Goal: Information Seeking & Learning: Learn about a topic

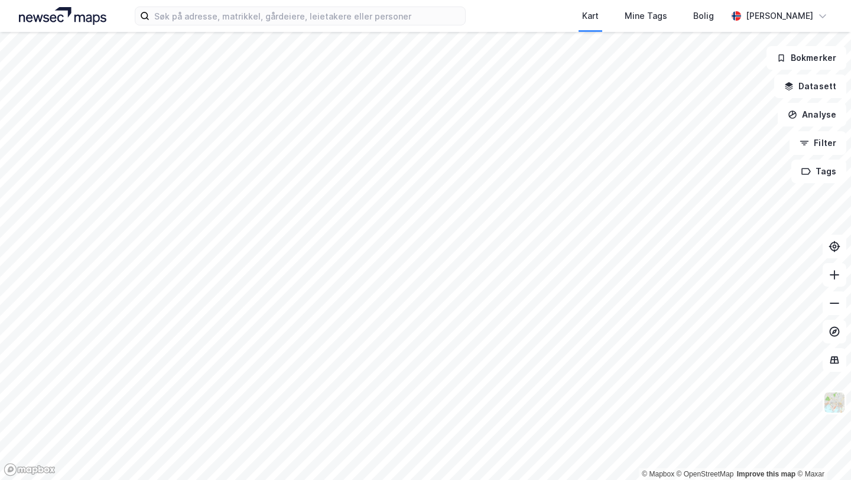
click at [518, 0] on html "Kart Mine Tags Bolig [PERSON_NAME] © Mapbox © OpenStreetMap Improve this map © …" at bounding box center [425, 240] width 851 height 480
click at [394, 31] on div "Kart Mine Tags Bolig [PERSON_NAME] © Mapbox © OpenStreetMap Improve this map © …" at bounding box center [425, 240] width 851 height 480
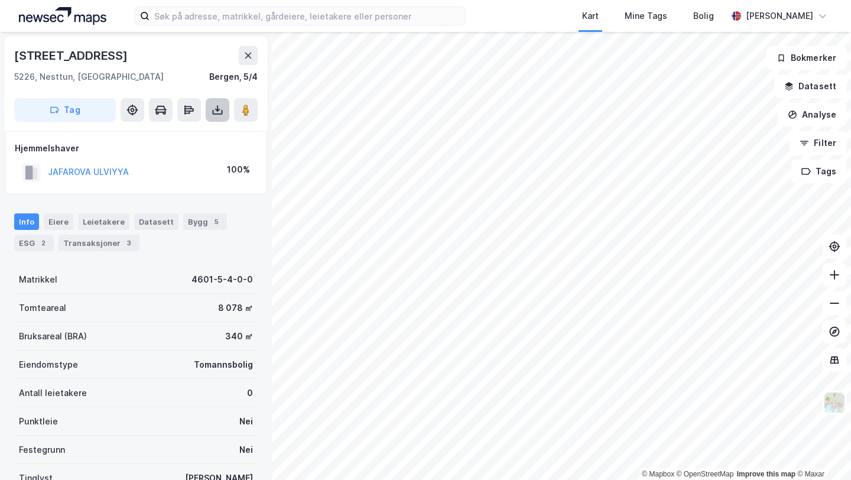
click at [218, 105] on icon at bounding box center [218, 110] width 12 height 12
click at [191, 132] on div "Last ned grunnbok" at bounding box center [159, 133] width 69 height 9
click at [90, 166] on div "JAFAROVA ULVIYYA" at bounding box center [88, 172] width 81 height 14
click at [0, 0] on button "JAFAROVA ULVIYYA" at bounding box center [0, 0] width 0 height 0
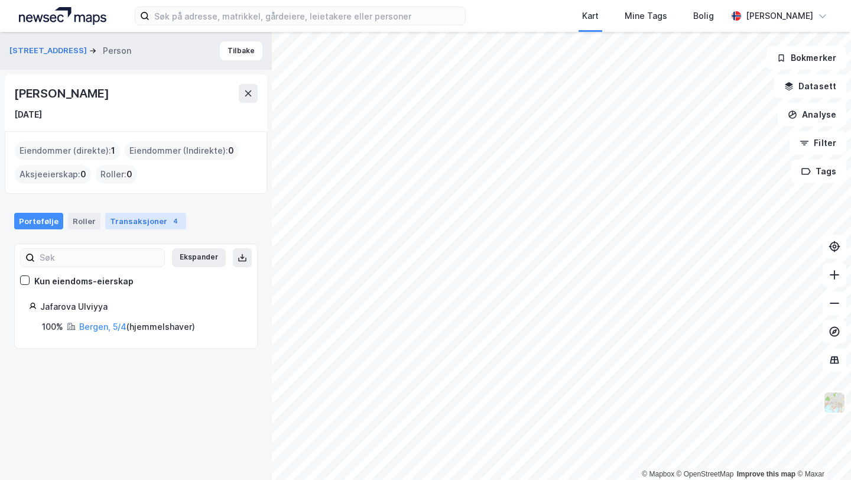
click at [124, 219] on div "Transaksjoner 4" at bounding box center [145, 221] width 81 height 17
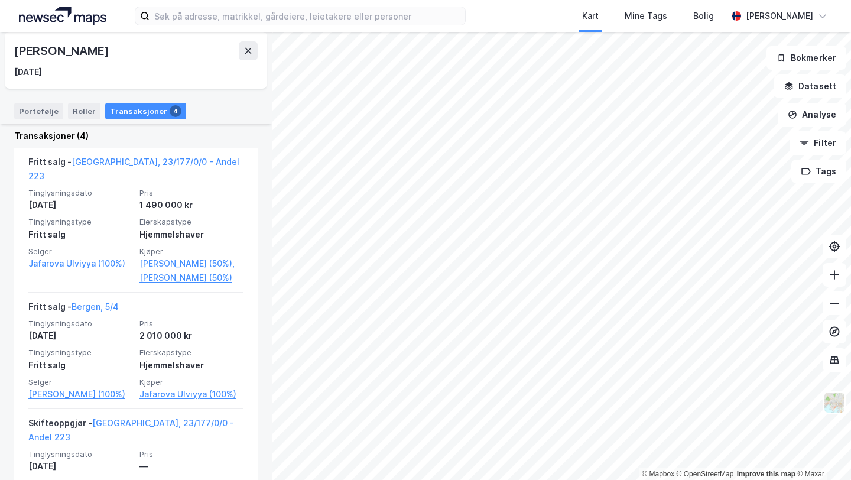
scroll to position [287, 0]
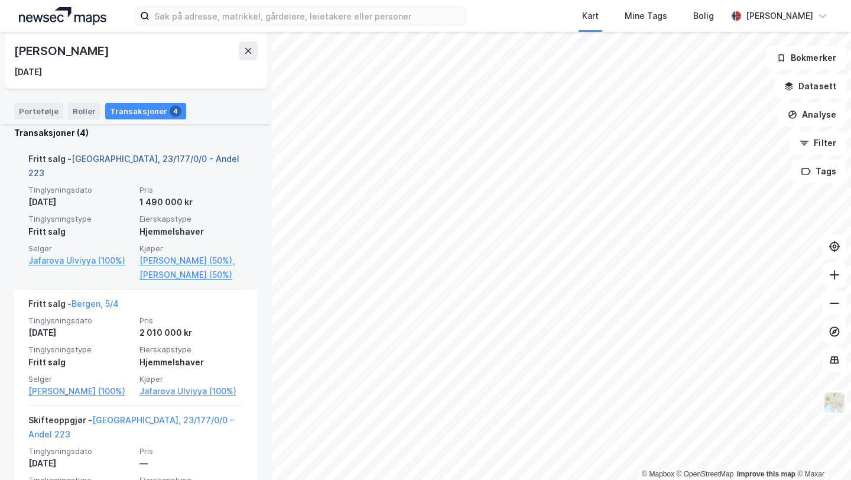
click at [153, 159] on link "[GEOGRAPHIC_DATA], 23/177/0/0 - Andel 223" at bounding box center [133, 166] width 211 height 24
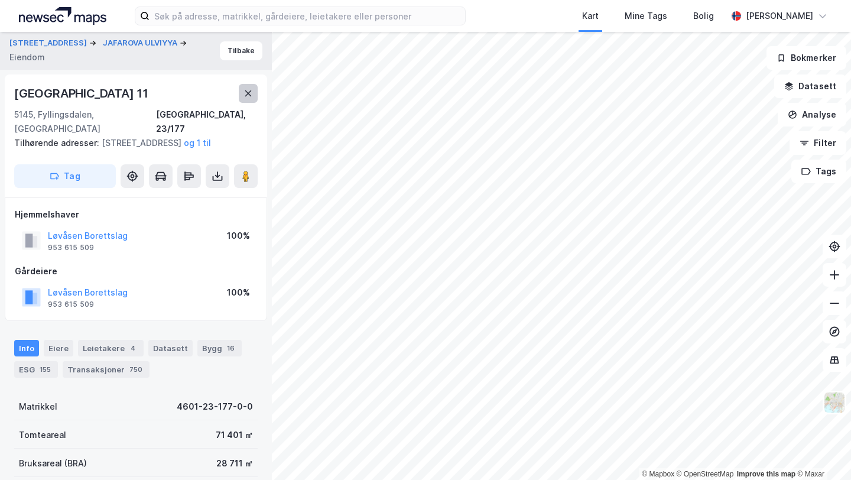
click at [241, 93] on button at bounding box center [248, 93] width 19 height 19
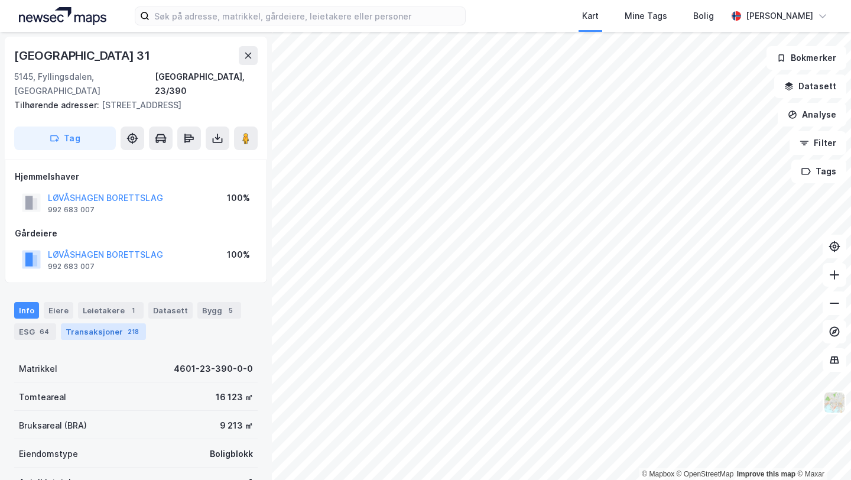
click at [112, 328] on div "Transaksjoner 218" at bounding box center [103, 331] width 85 height 17
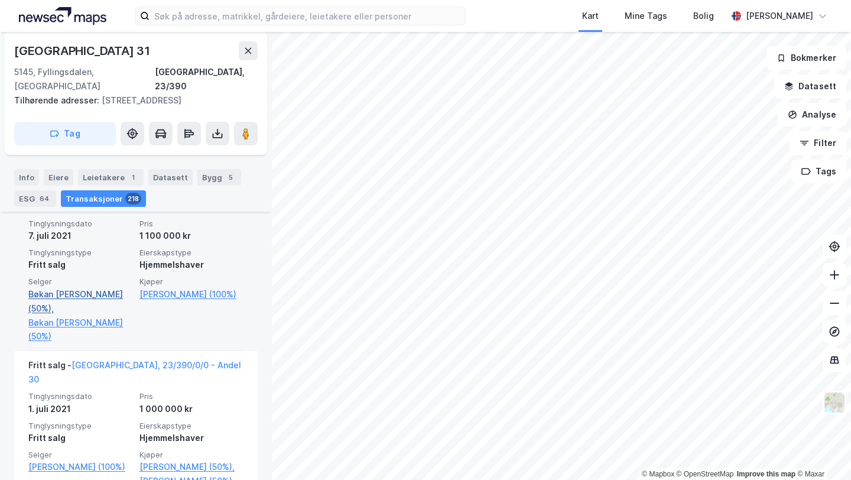
scroll to position [4500, 0]
click at [66, 290] on link "Bøkan [PERSON_NAME] (50%)," at bounding box center [80, 303] width 104 height 28
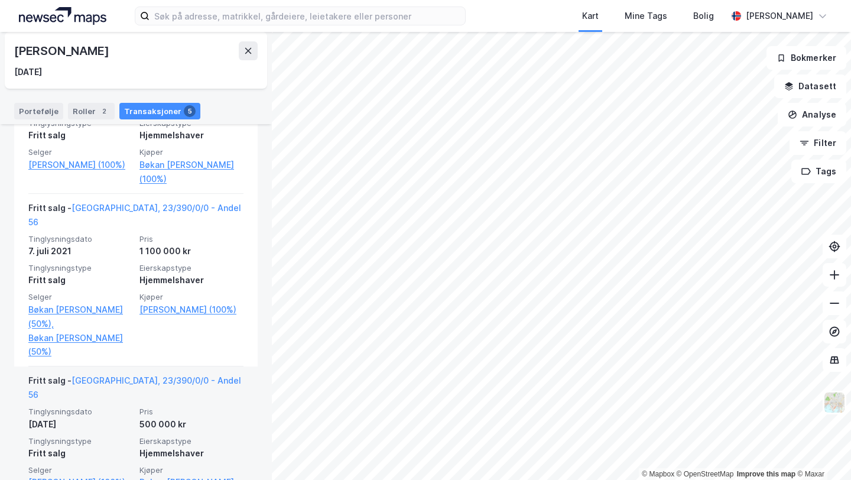
scroll to position [689, 0]
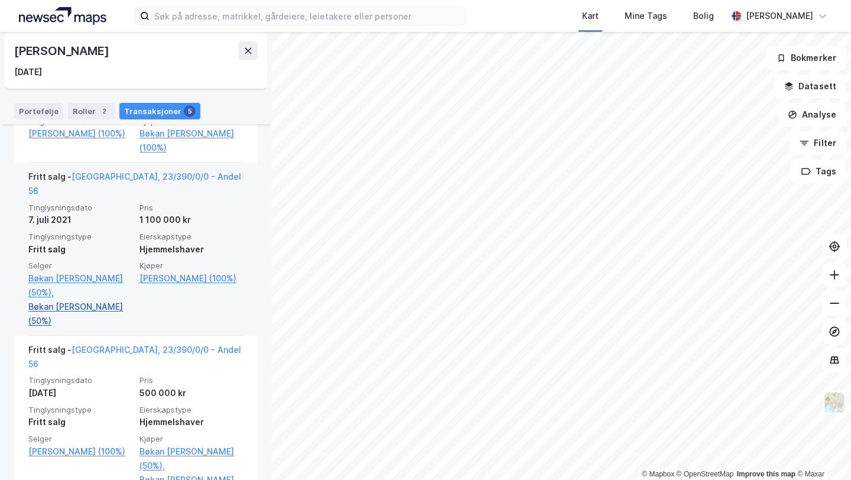
click at [72, 300] on link "Bøkan [PERSON_NAME] (50%)" at bounding box center [80, 314] width 104 height 28
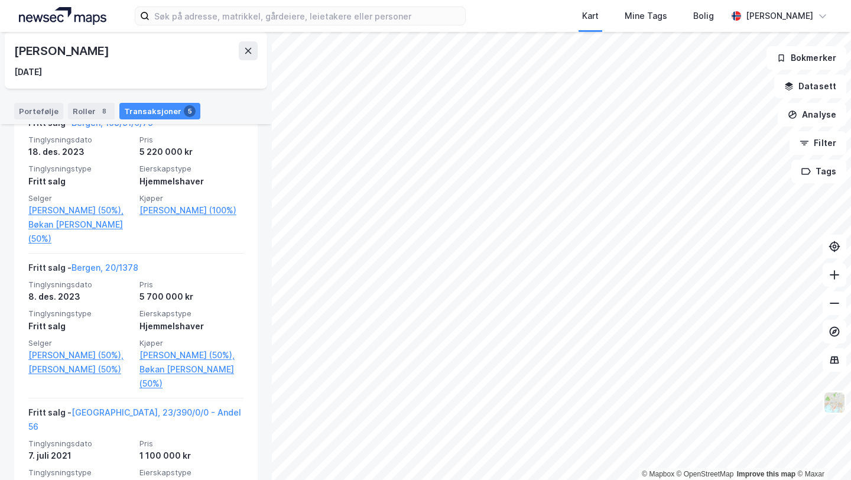
scroll to position [324, 0]
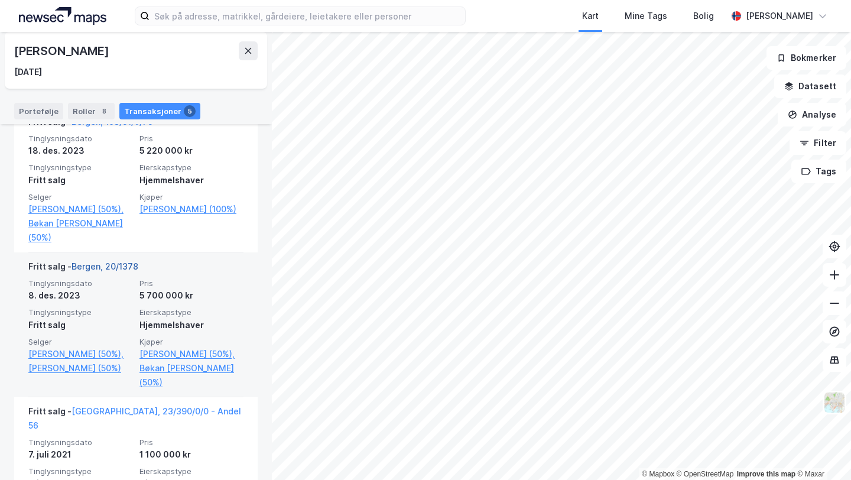
click at [122, 268] on link "Bergen, 20/1378" at bounding box center [105, 266] width 67 height 10
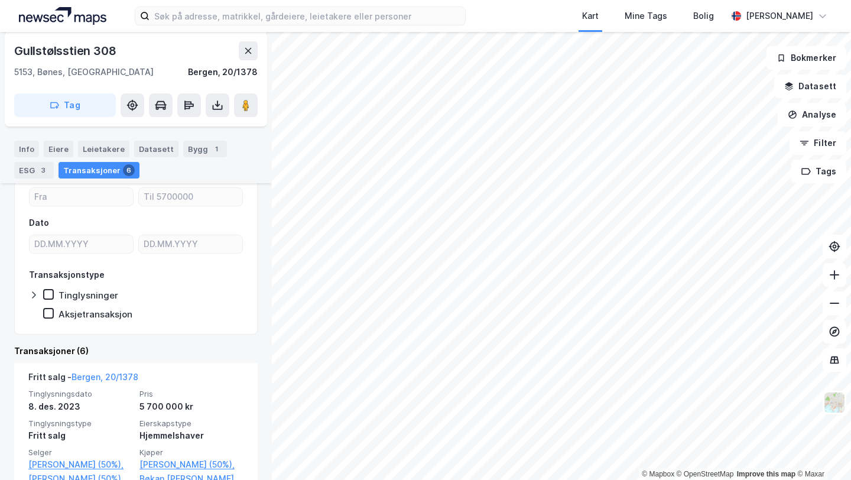
scroll to position [176, 0]
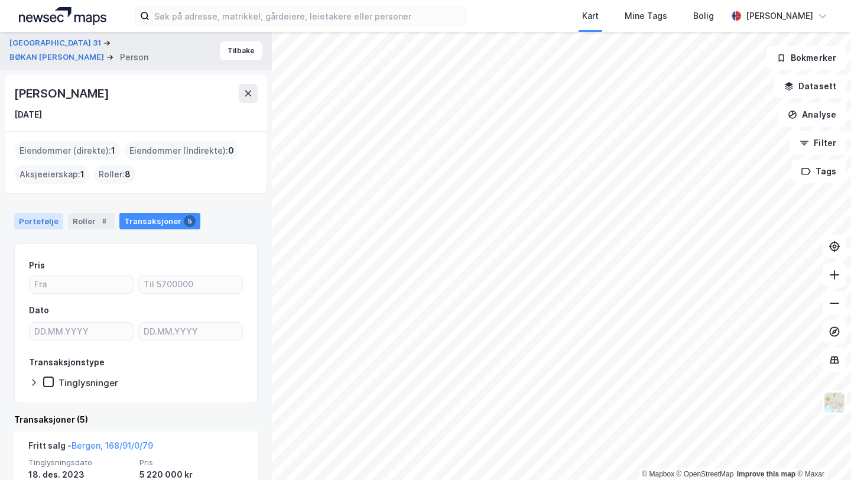
click at [31, 213] on div "Portefølje" at bounding box center [38, 221] width 49 height 17
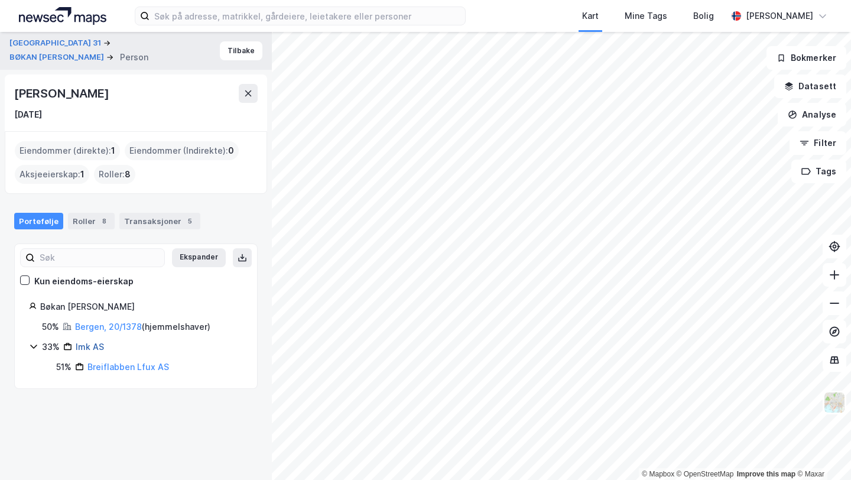
click at [91, 349] on link "Imk AS" at bounding box center [90, 347] width 28 height 10
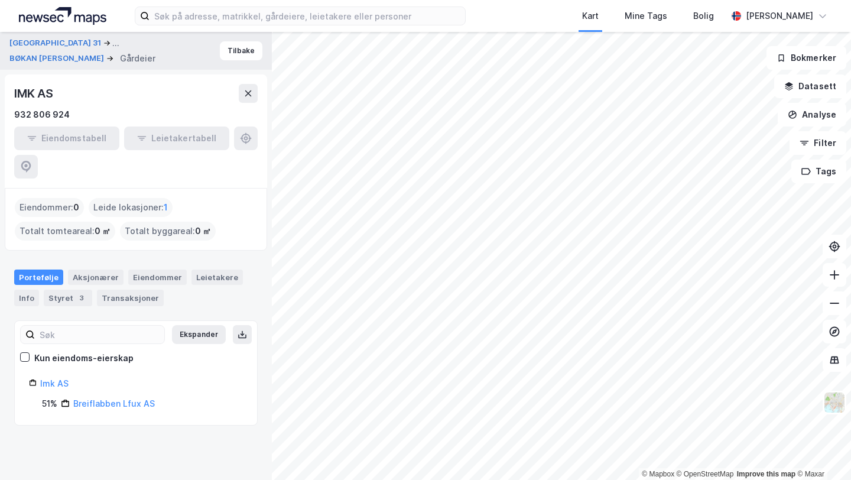
click at [43, 95] on div "IMK AS" at bounding box center [34, 93] width 41 height 19
click at [254, 86] on button at bounding box center [248, 93] width 19 height 19
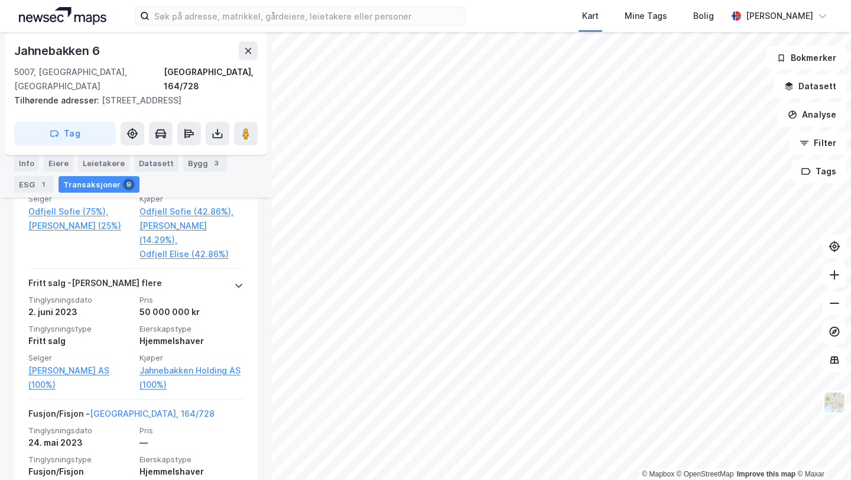
scroll to position [453, 0]
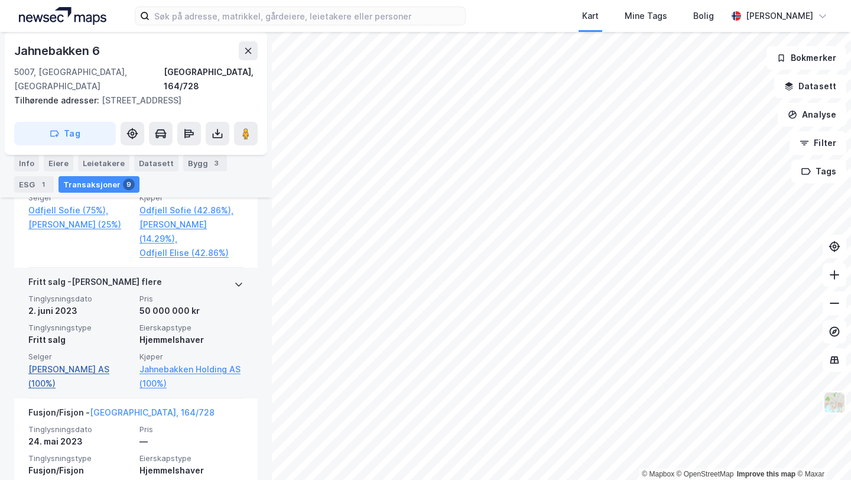
click at [41, 362] on link "[PERSON_NAME] AS (100%)" at bounding box center [80, 376] width 104 height 28
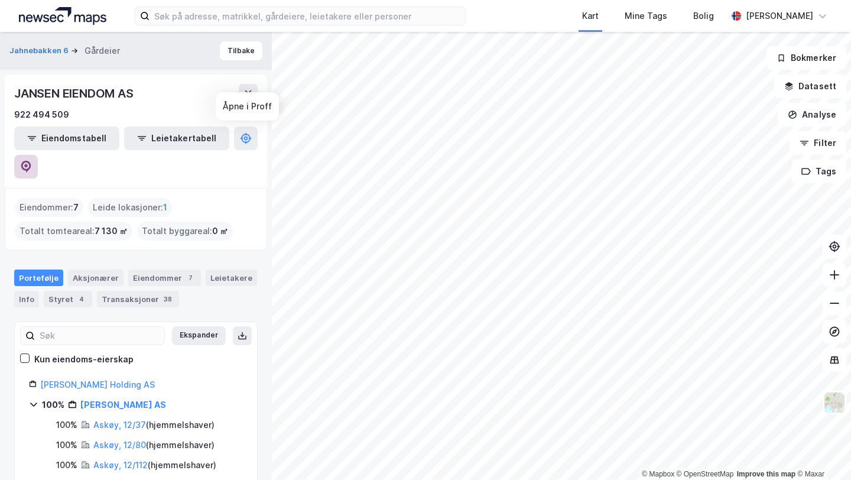
click at [38, 155] on button at bounding box center [26, 167] width 24 height 24
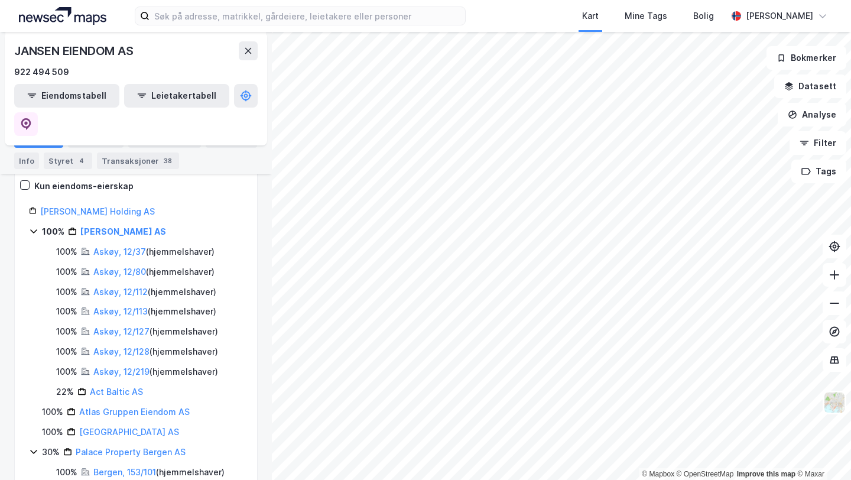
scroll to position [173, 0]
